Goal: Find specific page/section: Find specific page/section

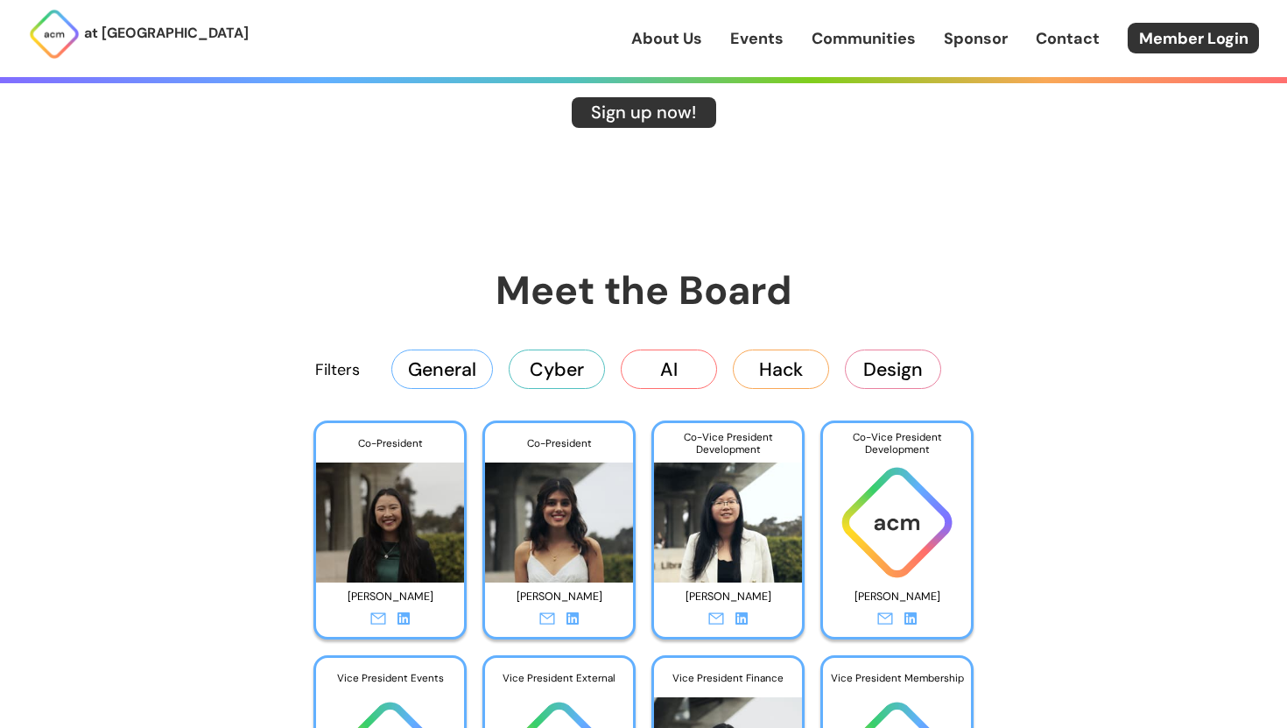
scroll to position [2571, 0]
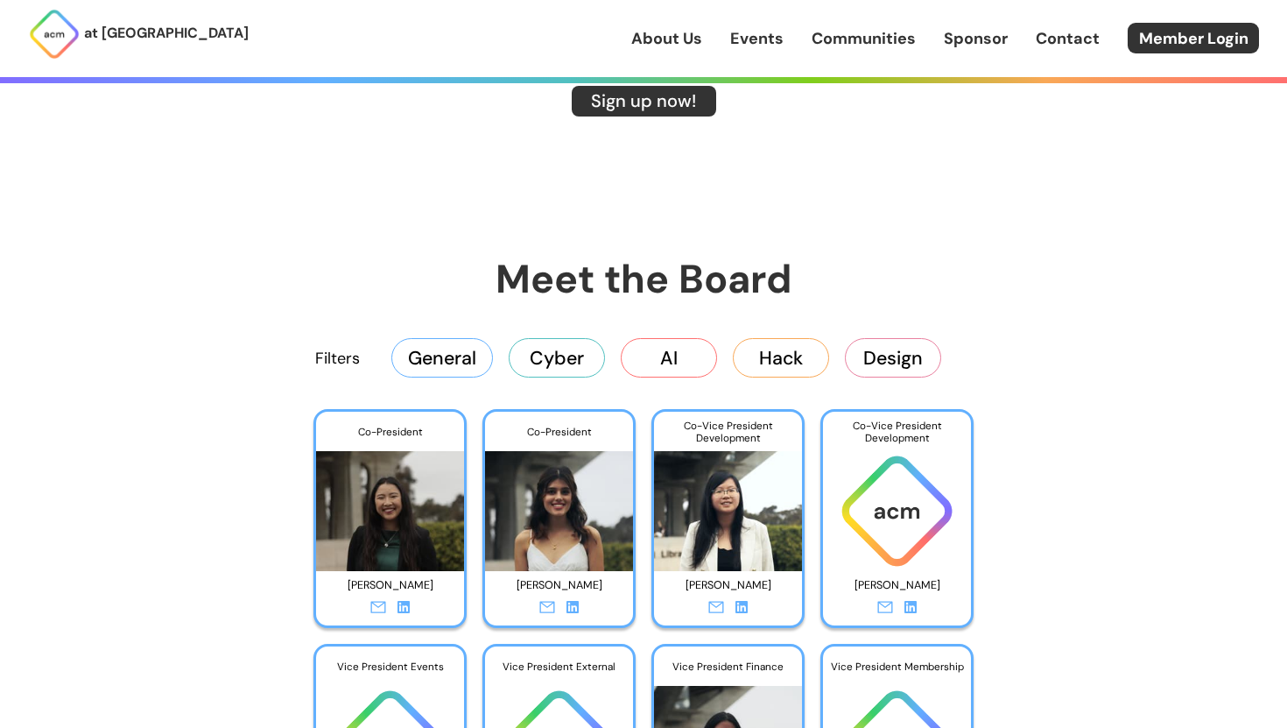
click at [451, 353] on button "General" at bounding box center [442, 357] width 102 height 39
click at [564, 354] on button "Cyber" at bounding box center [557, 357] width 96 height 39
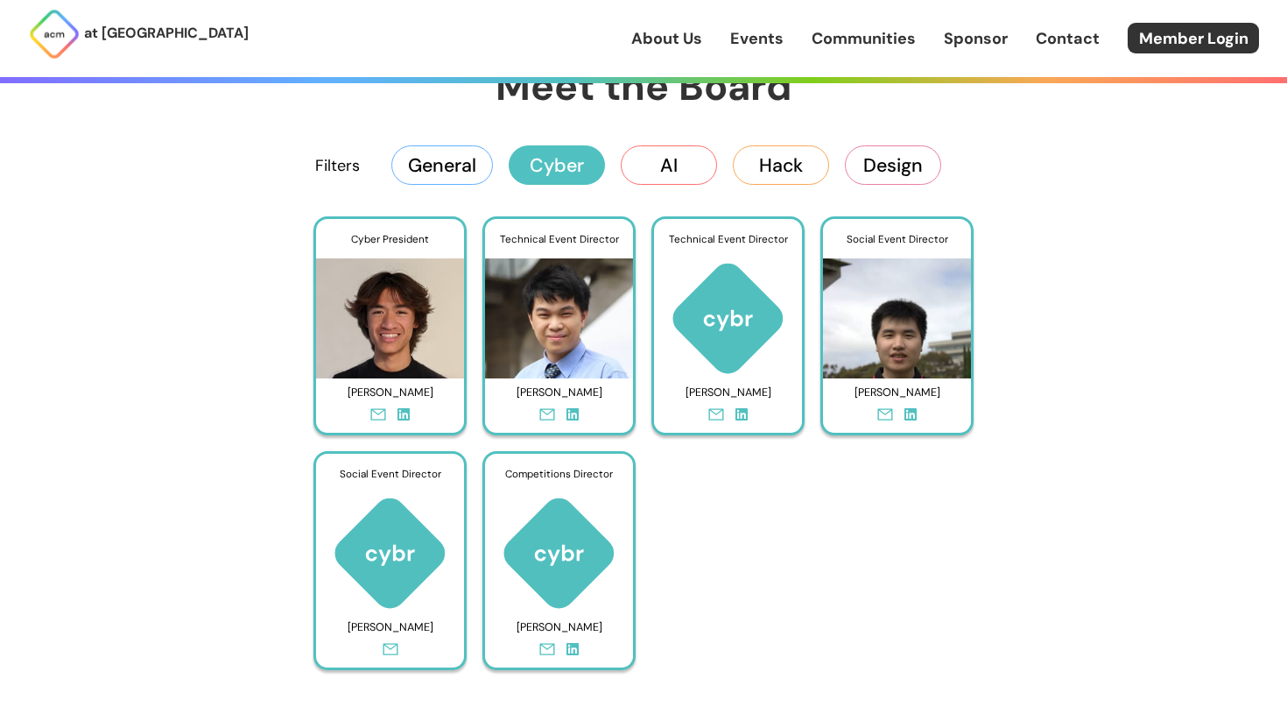
scroll to position [2751, 0]
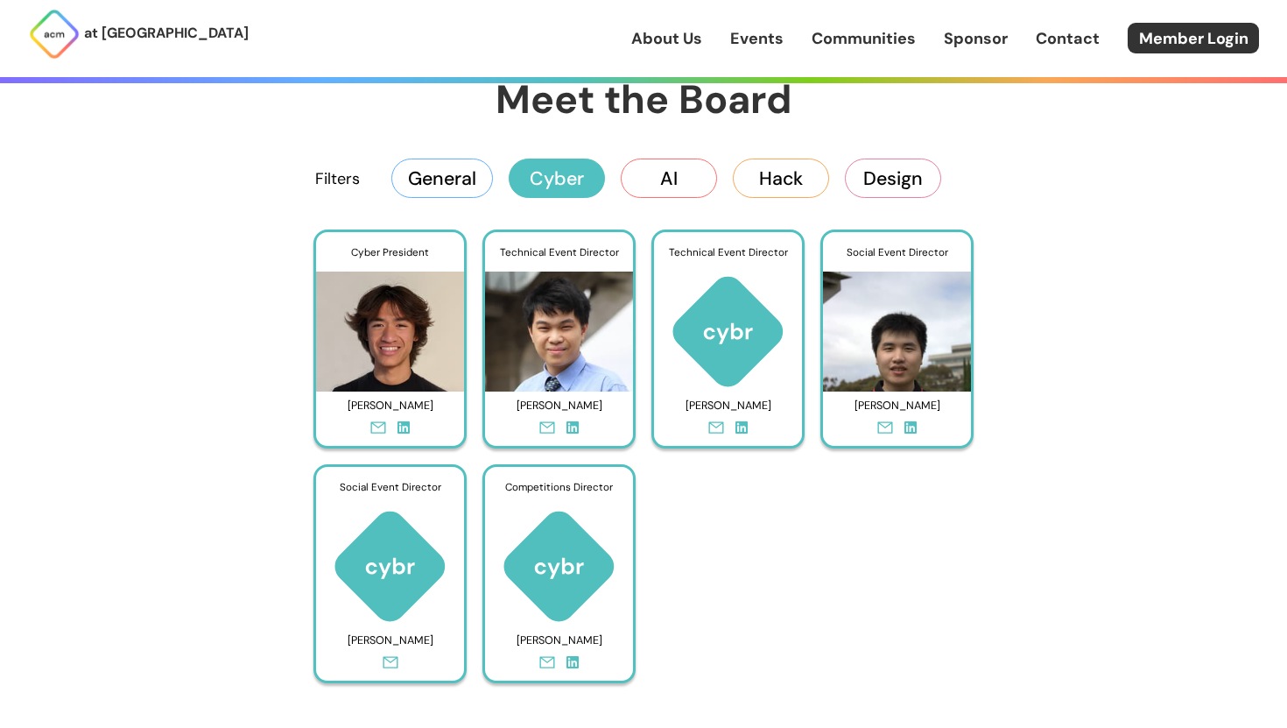
click at [695, 174] on button "AI" at bounding box center [669, 178] width 96 height 39
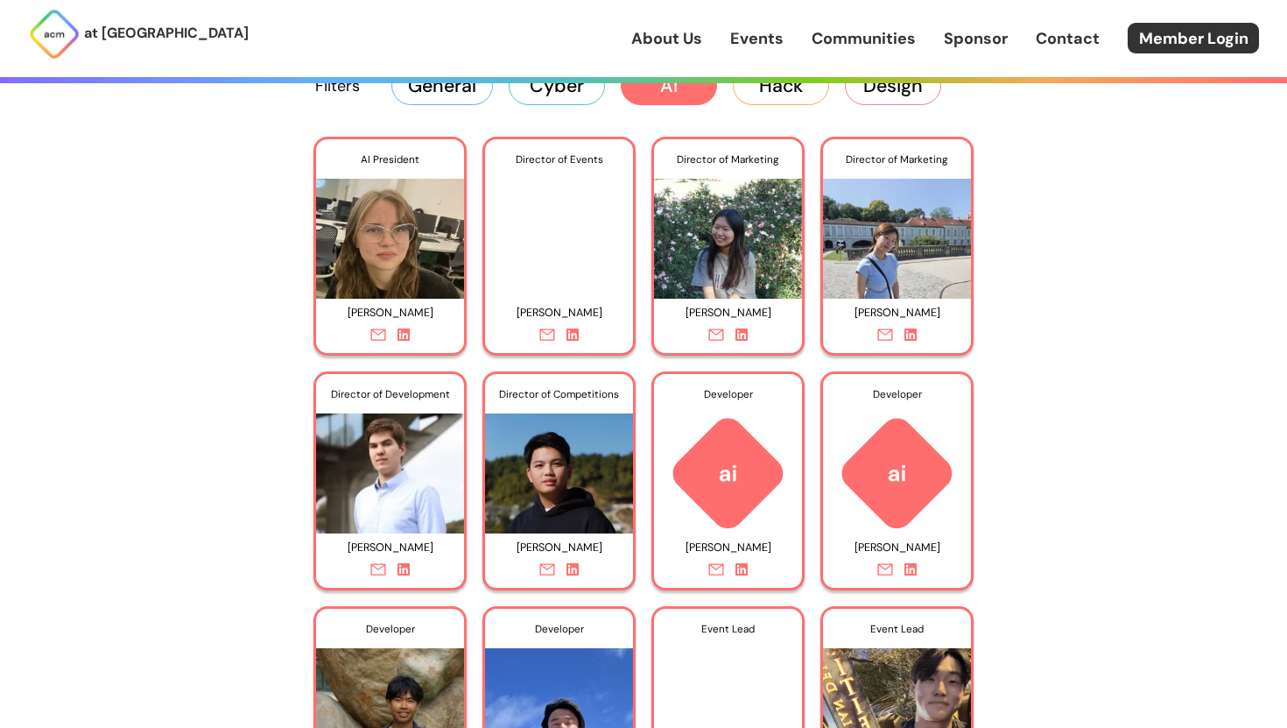
scroll to position [2789, 0]
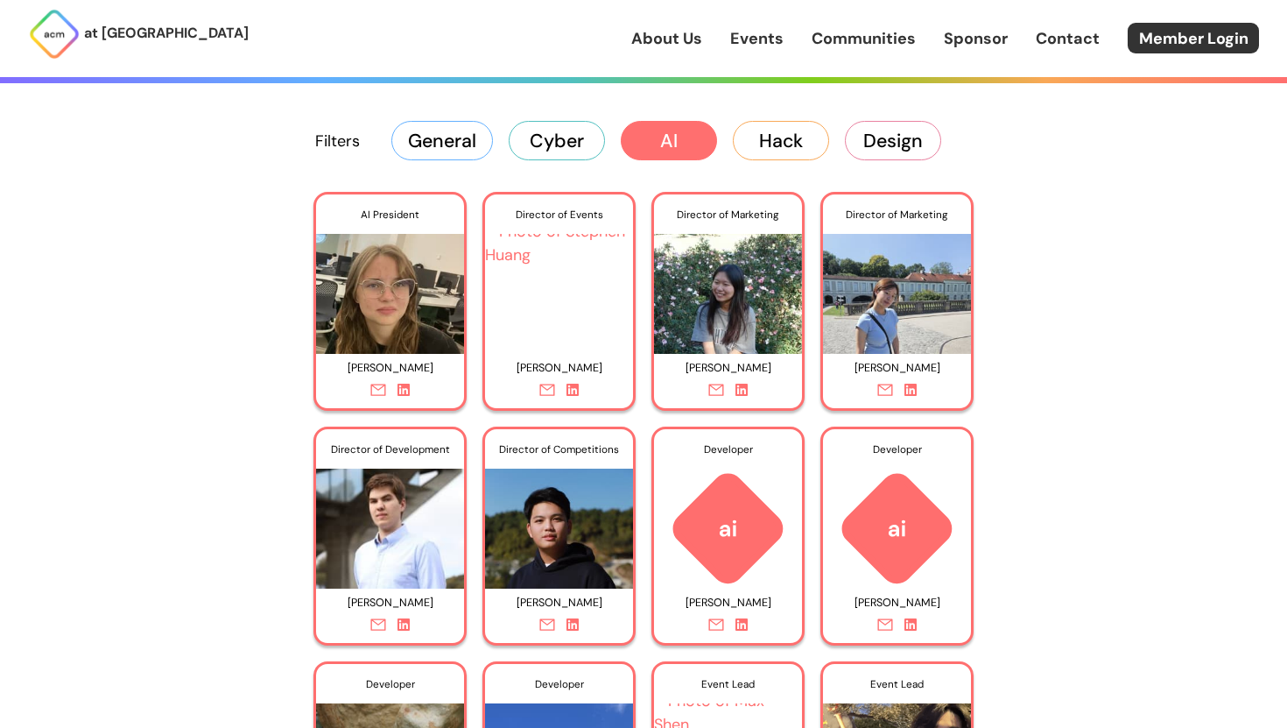
click at [800, 130] on button "Hack" at bounding box center [781, 140] width 96 height 39
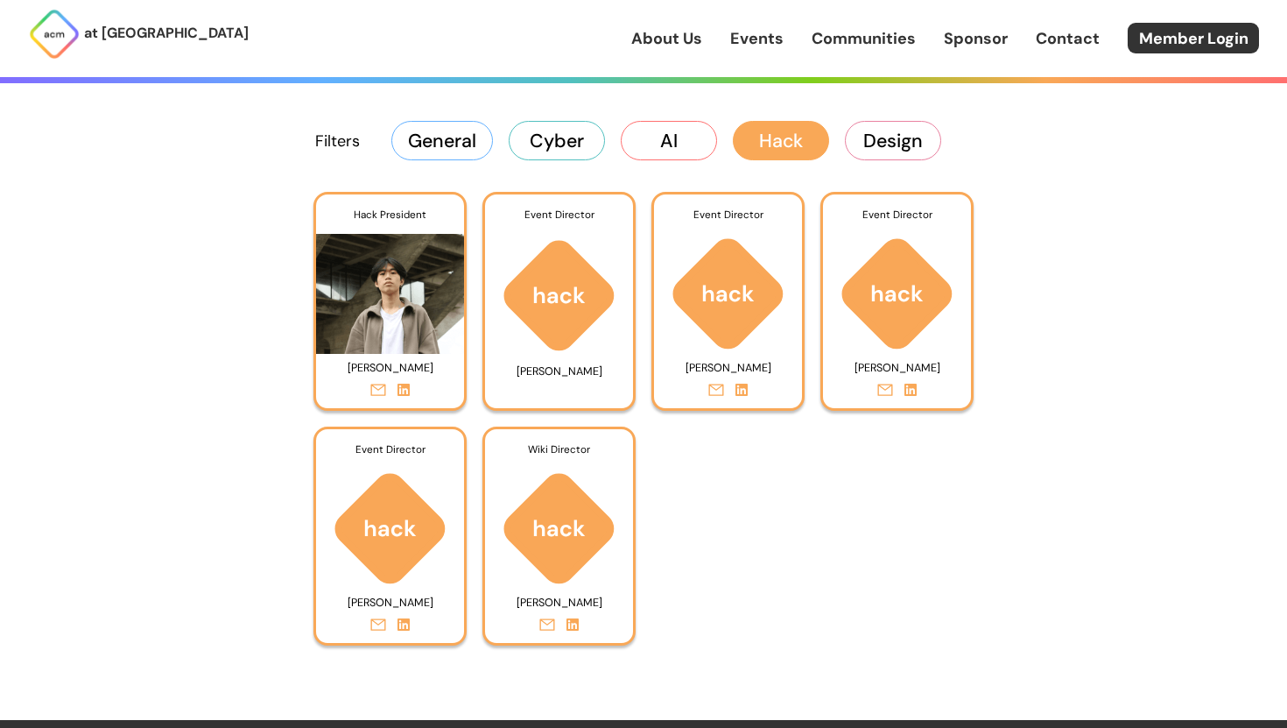
click at [888, 159] on button "Design" at bounding box center [893, 140] width 96 height 39
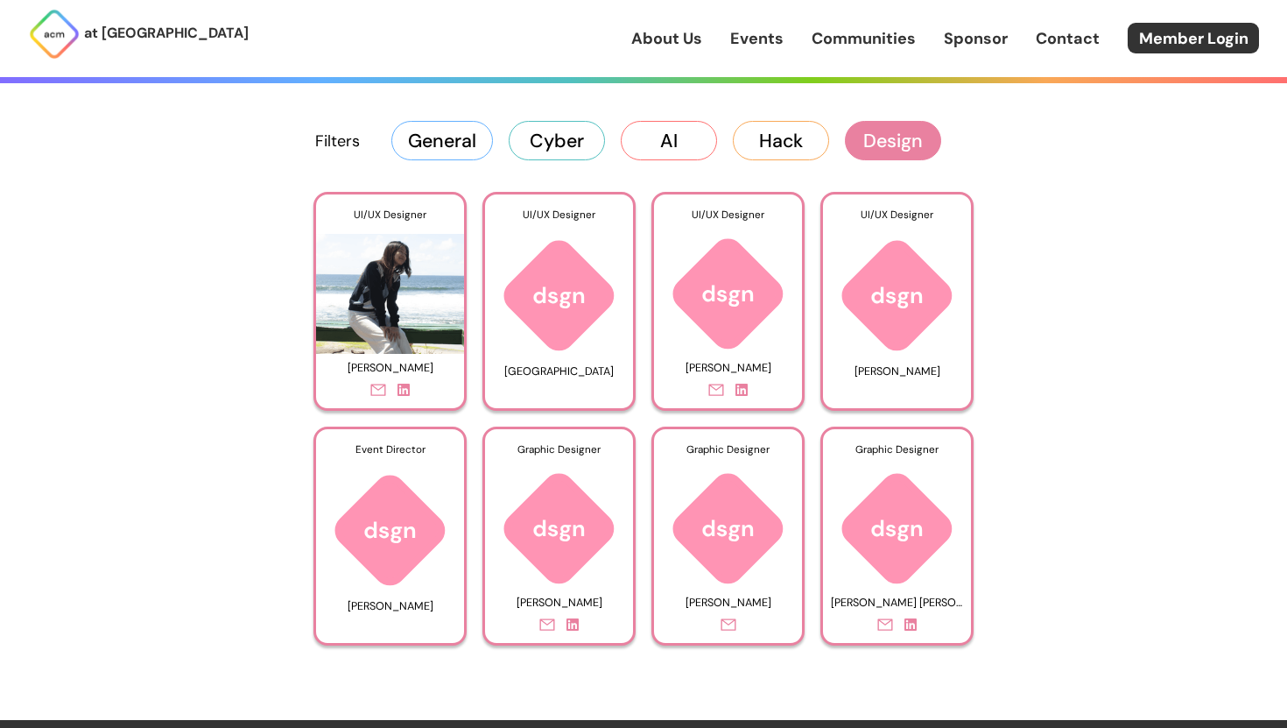
click at [468, 135] on button "General" at bounding box center [442, 140] width 102 height 39
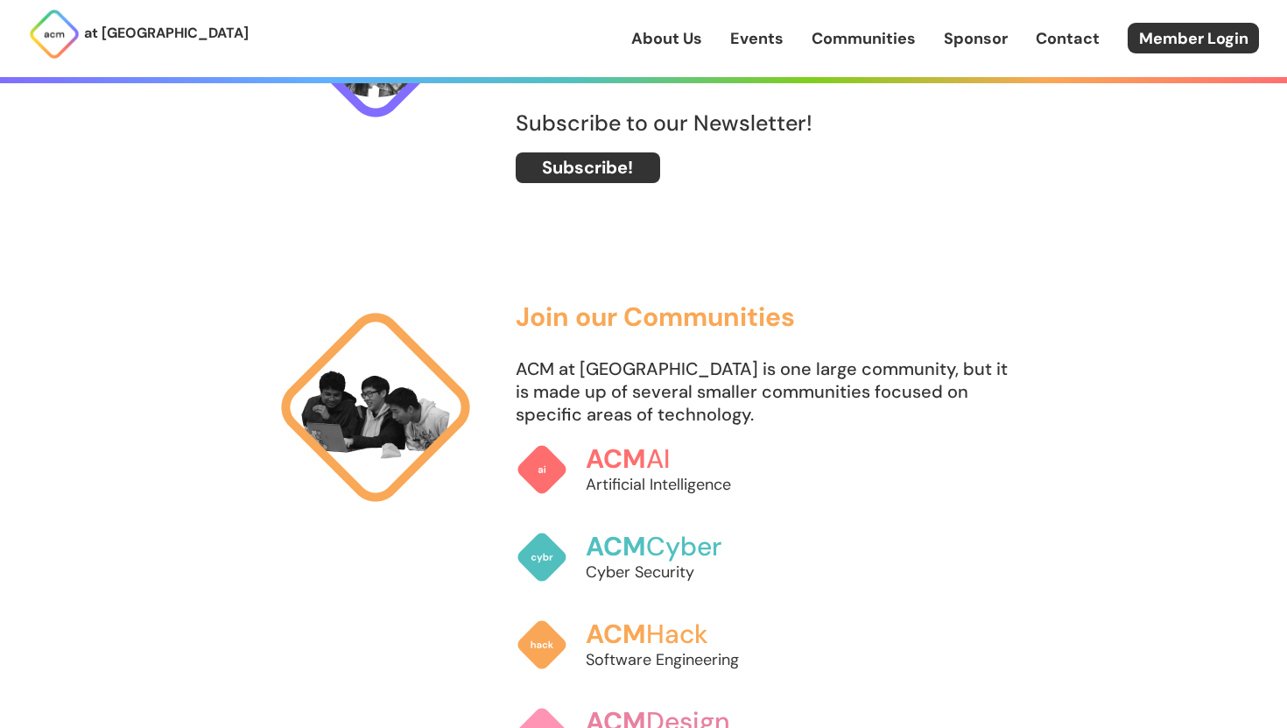
scroll to position [1061, 0]
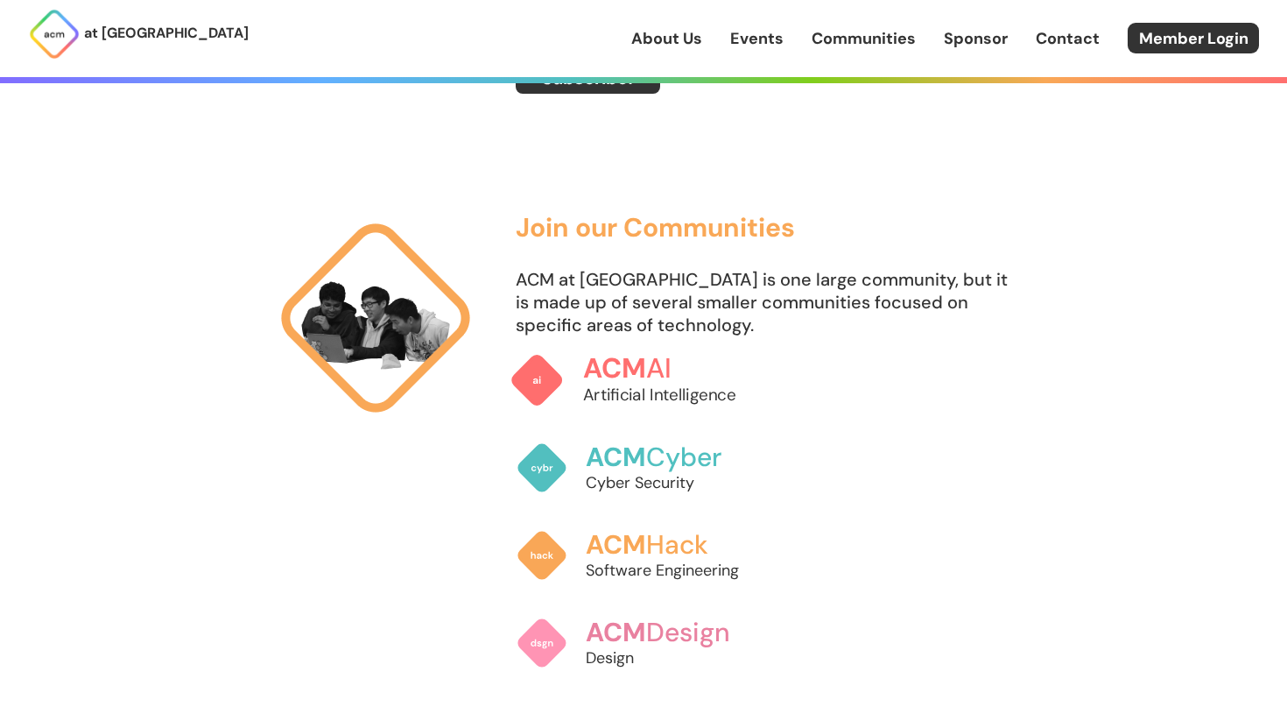
click at [545, 381] on img at bounding box center [537, 380] width 55 height 55
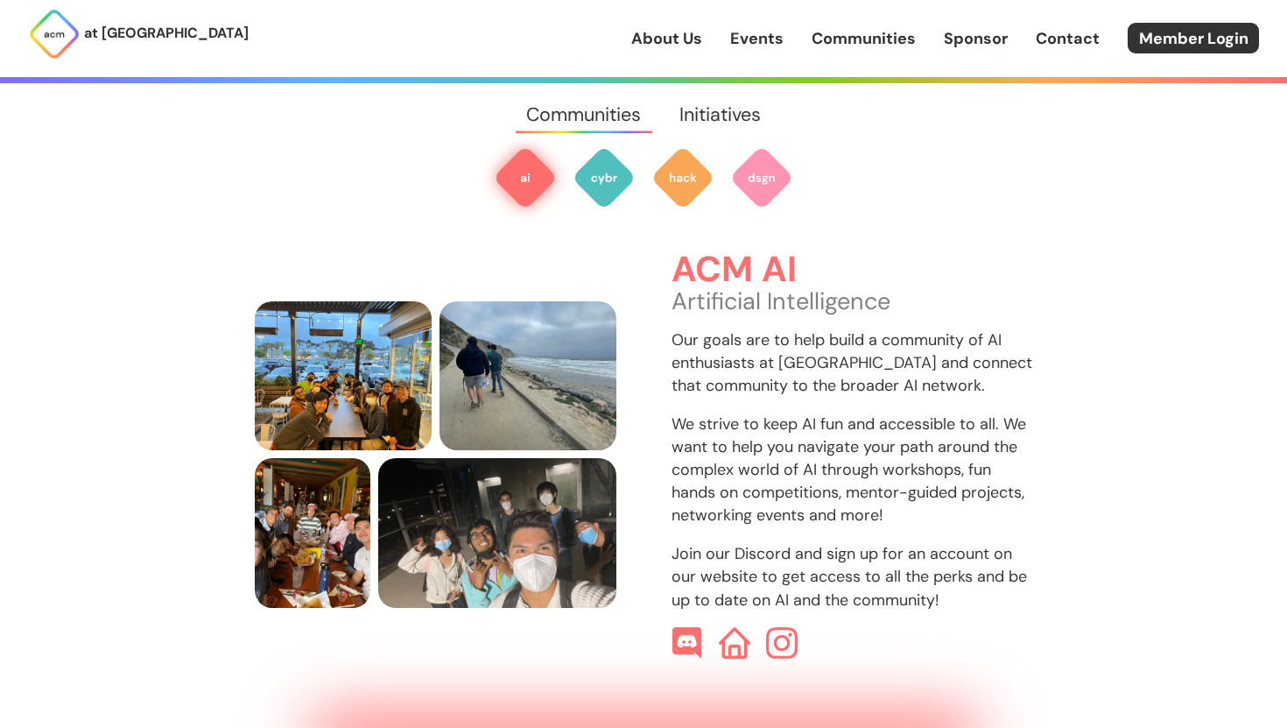
scroll to position [522, 0]
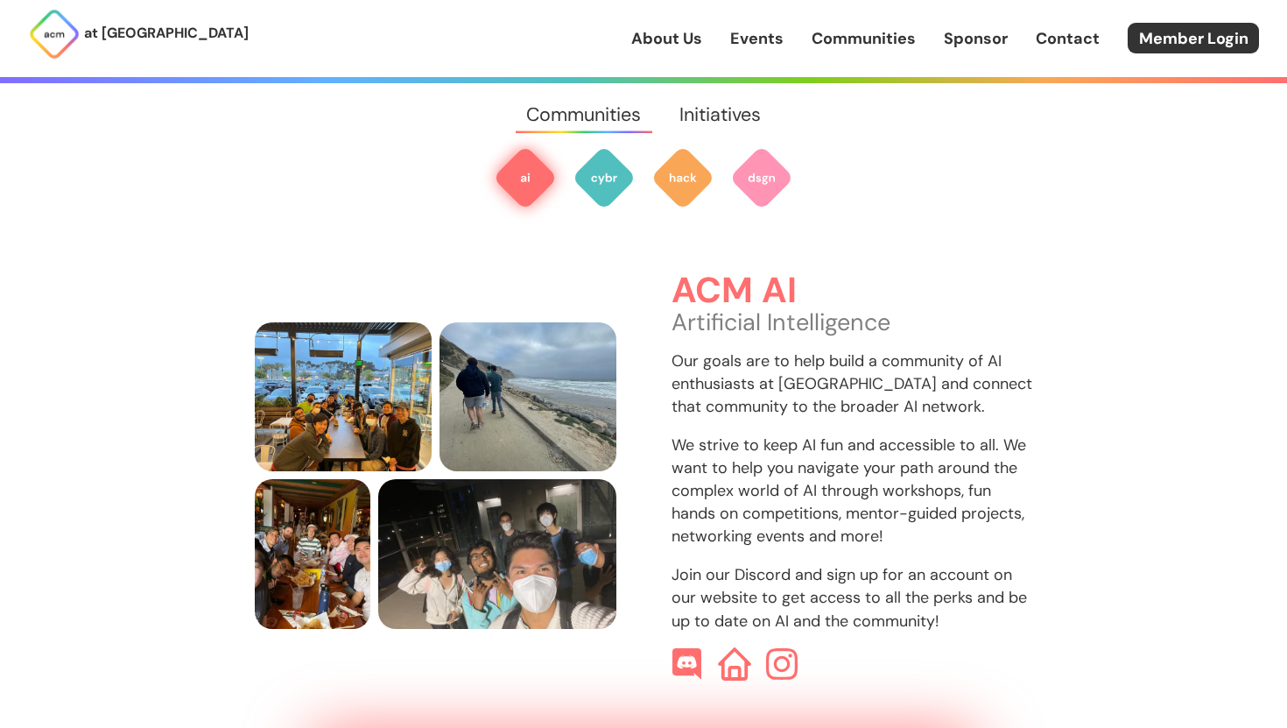
click at [730, 647] on img at bounding box center [734, 663] width 33 height 33
